Goal: Task Accomplishment & Management: Use online tool/utility

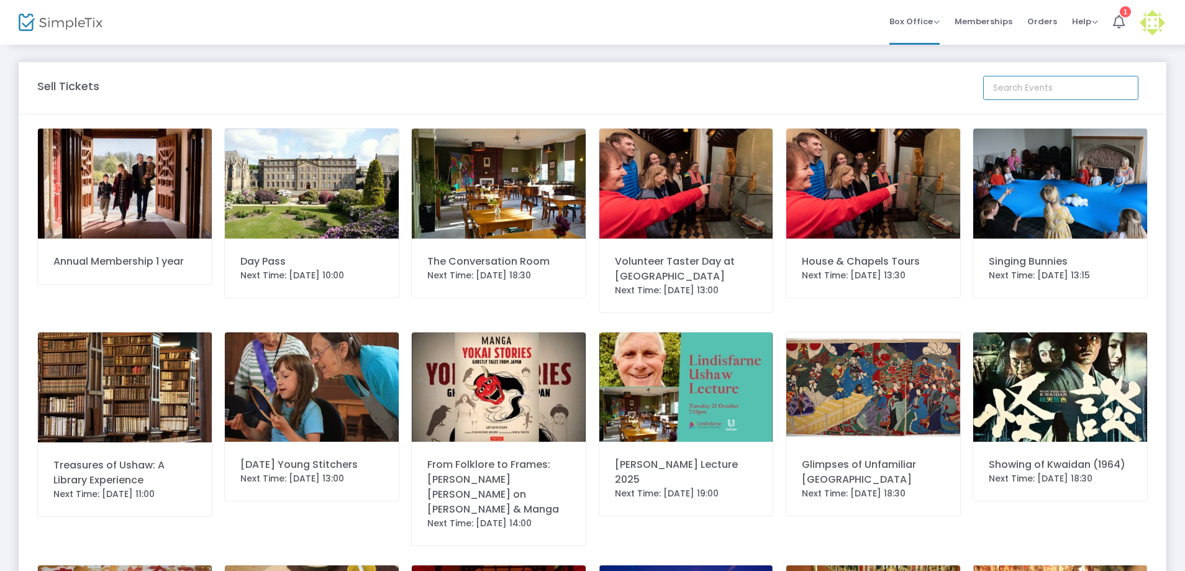
click at [1047, 87] on input at bounding box center [1060, 88] width 155 height 24
type input "santa"
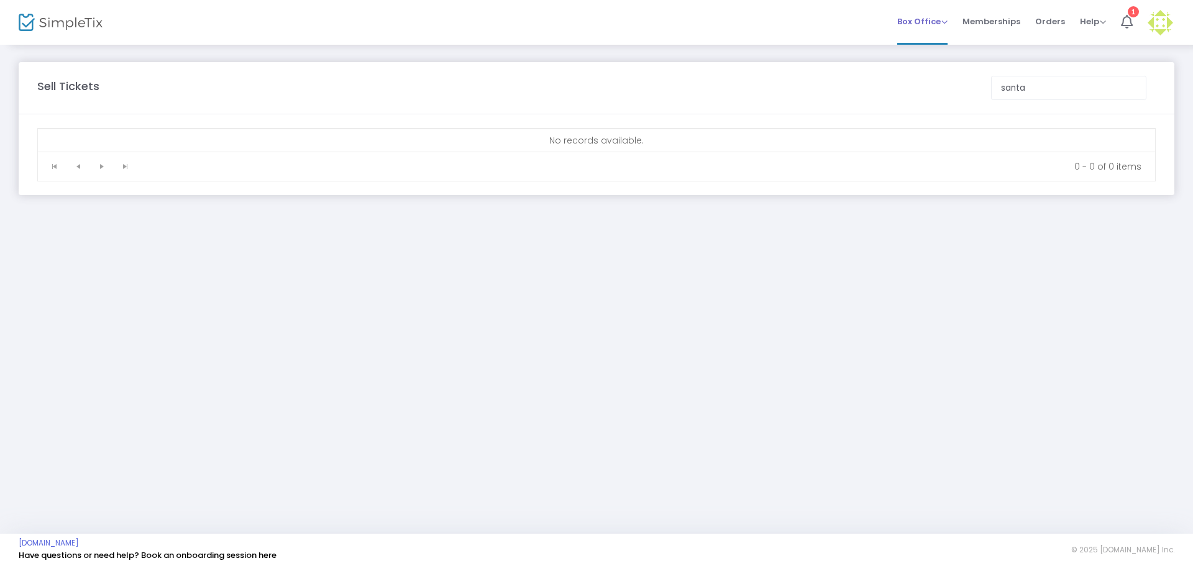
click at [938, 19] on span "Box Office" at bounding box center [922, 22] width 50 height 12
click at [1056, 24] on span "Orders" at bounding box center [1050, 22] width 30 height 32
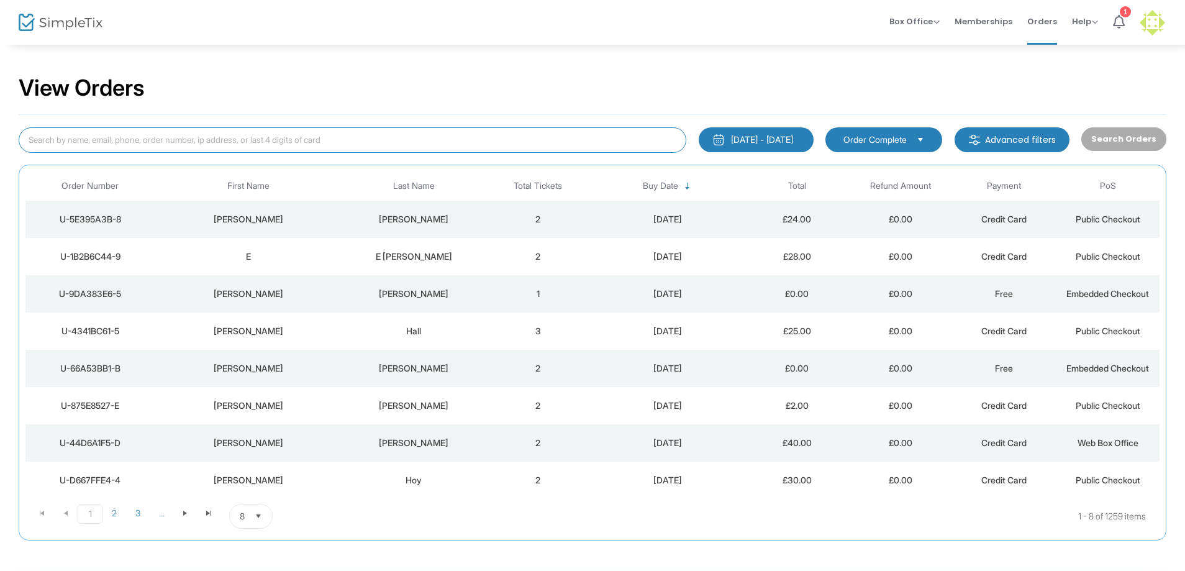
click at [317, 140] on input at bounding box center [353, 139] width 668 height 25
click at [886, 19] on li "Box Office Sell Tickets Bookings Sell Season Pass" at bounding box center [914, 22] width 65 height 45
click at [895, 19] on span "Box Office" at bounding box center [915, 22] width 50 height 12
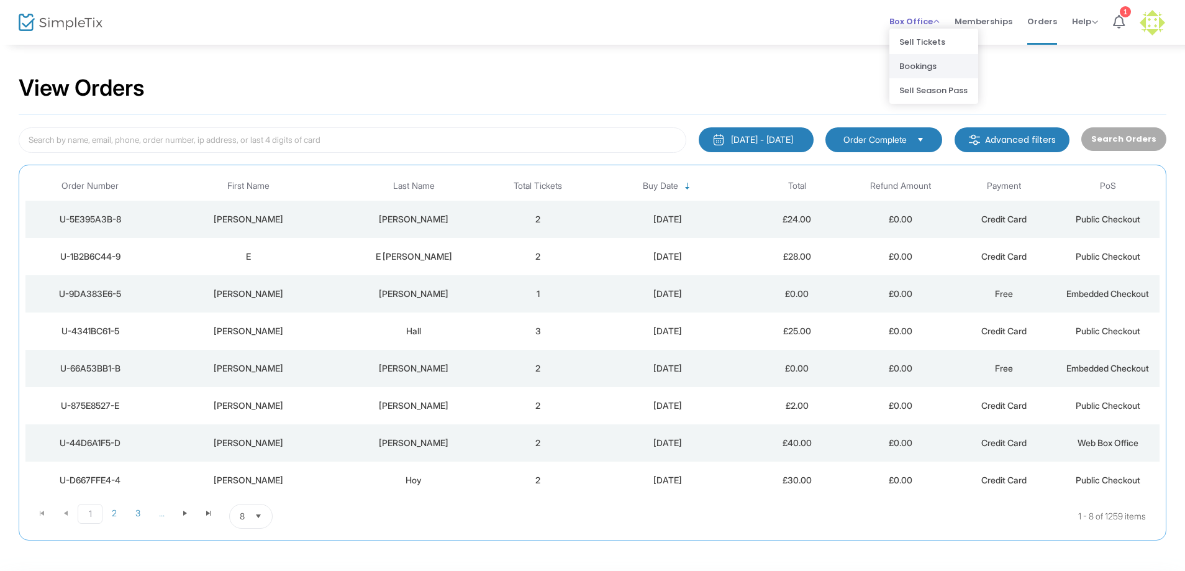
click at [910, 63] on li "Bookings" at bounding box center [934, 66] width 89 height 24
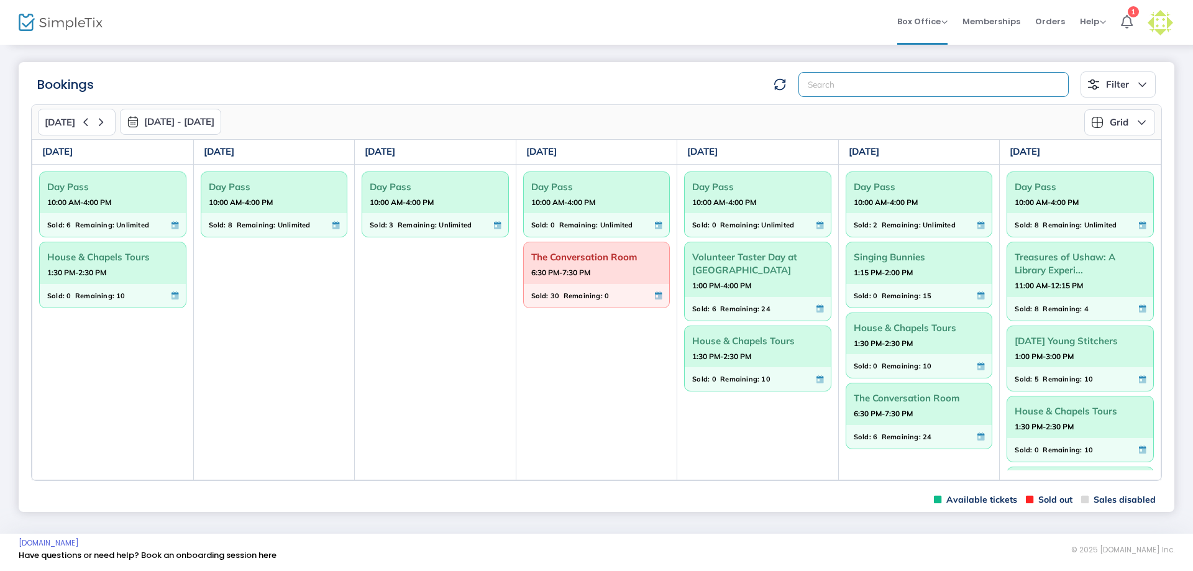
click at [864, 86] on input at bounding box center [933, 84] width 270 height 25
type input "santa"
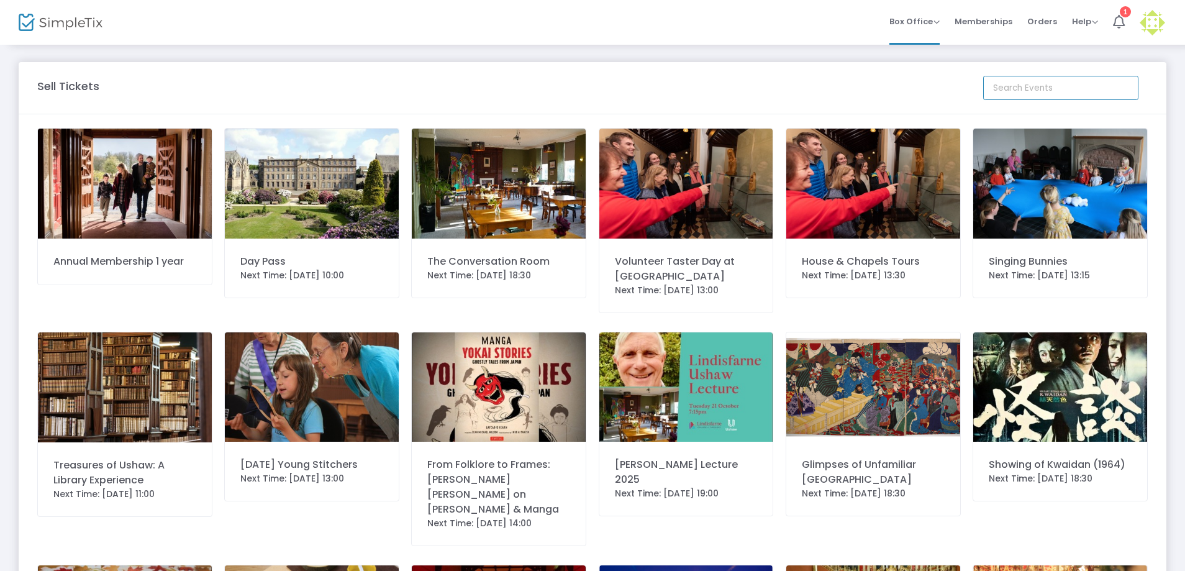
click at [1009, 83] on input at bounding box center [1060, 88] width 155 height 24
type input "father christmas"
